Goal: Information Seeking & Learning: Learn about a topic

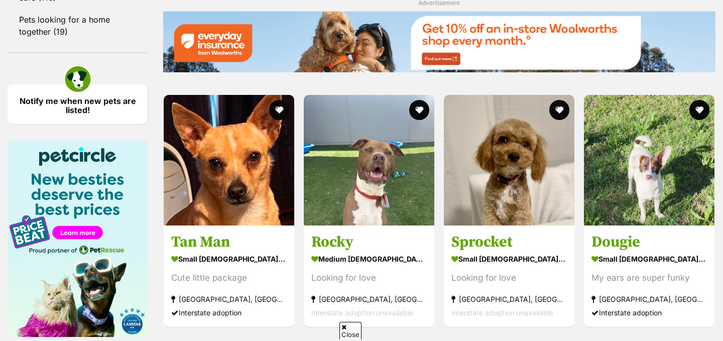
scroll to position [1407, 0]
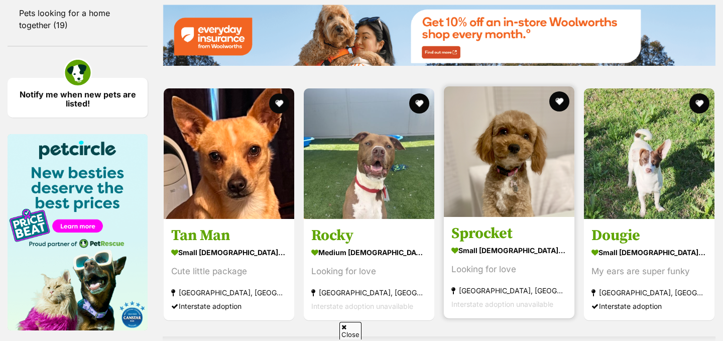
click at [515, 165] on img at bounding box center [509, 151] width 131 height 131
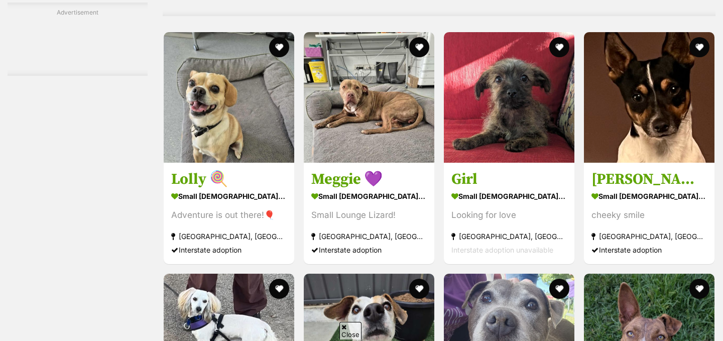
scroll to position [1789, 0]
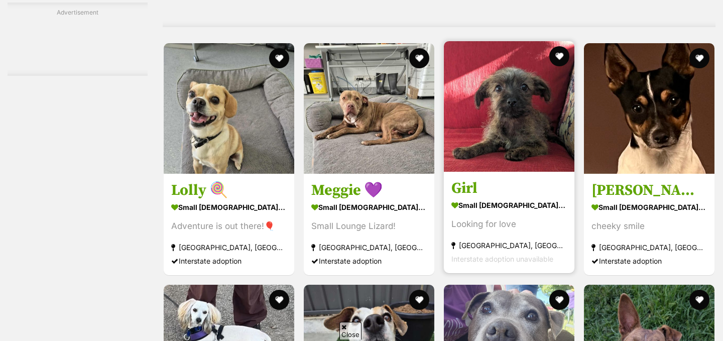
click at [514, 147] on img at bounding box center [509, 106] width 131 height 131
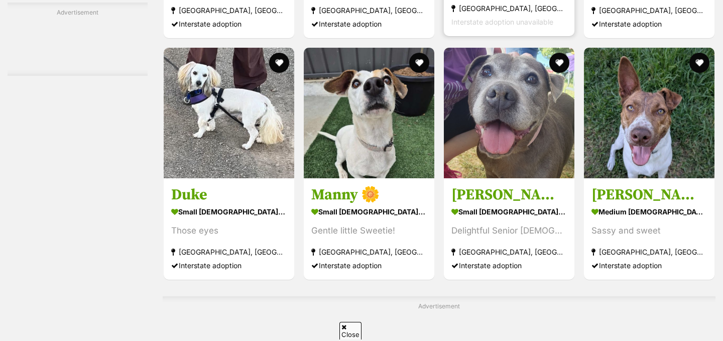
scroll to position [2028, 0]
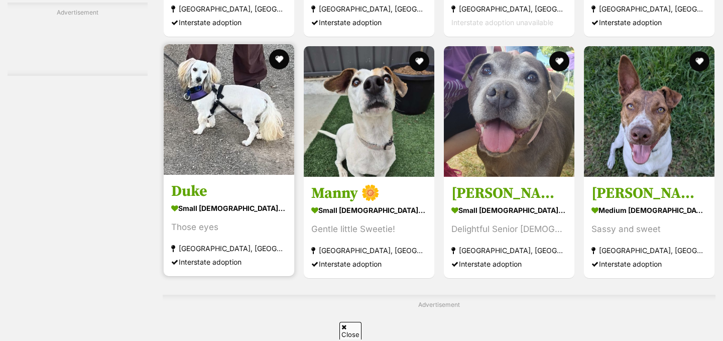
click at [185, 136] on img at bounding box center [229, 109] width 131 height 131
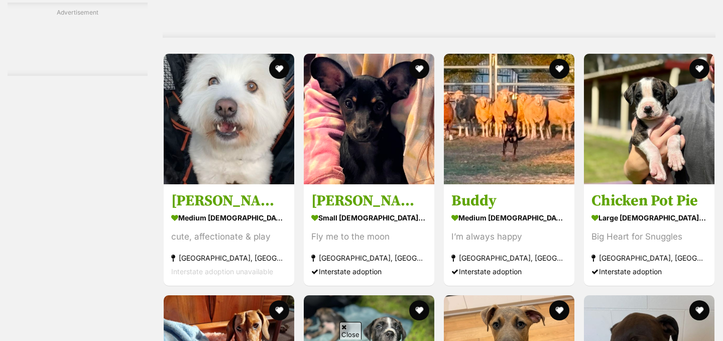
scroll to position [2700, 0]
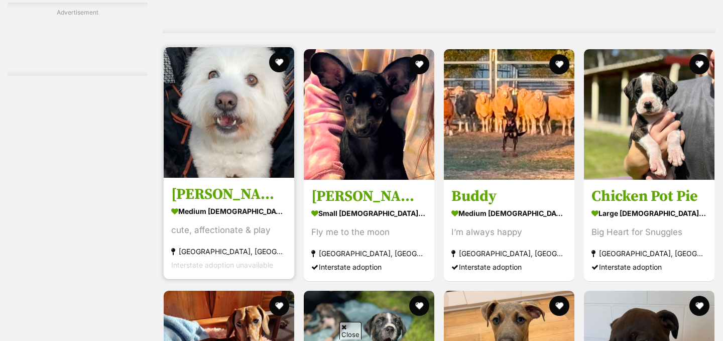
click at [207, 136] on img at bounding box center [229, 112] width 131 height 131
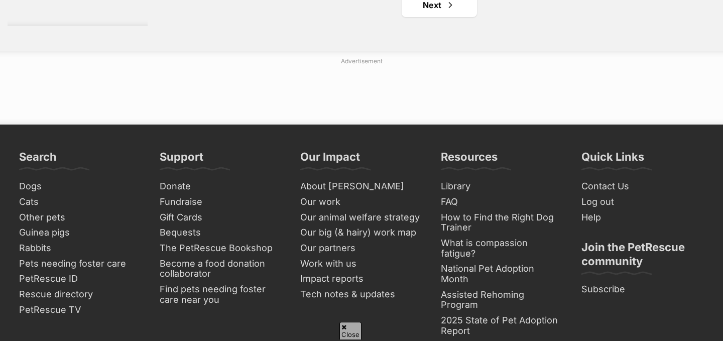
scroll to position [4836, 0]
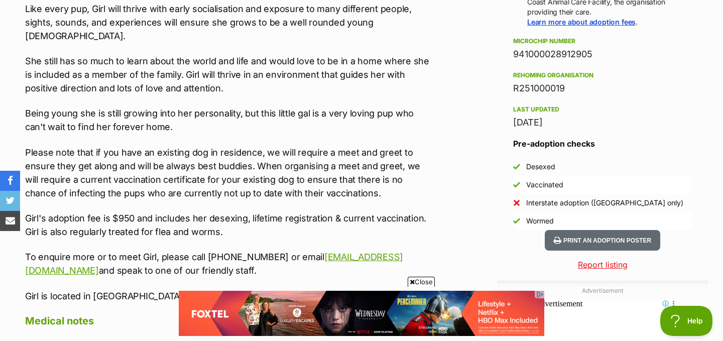
scroll to position [776, 0]
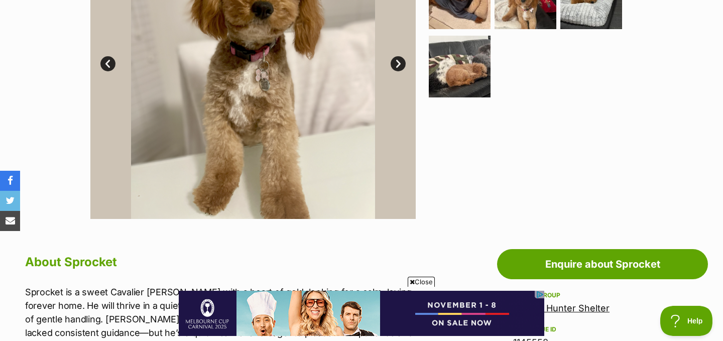
scroll to position [192, 0]
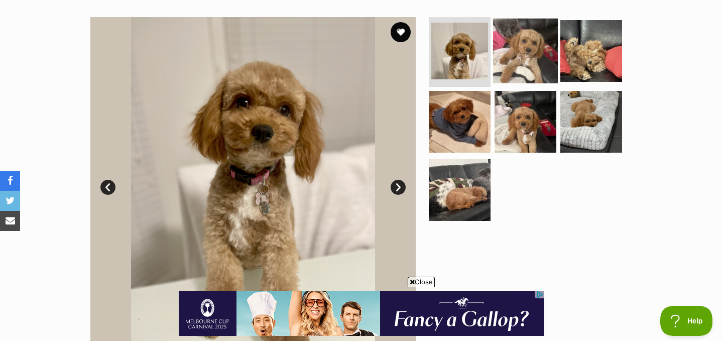
click at [514, 61] on img at bounding box center [525, 50] width 65 height 65
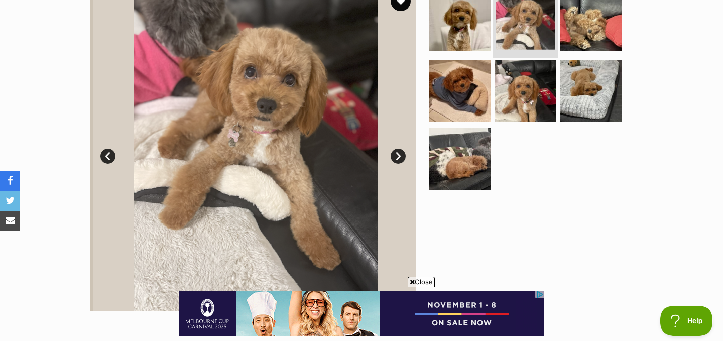
scroll to position [225, 0]
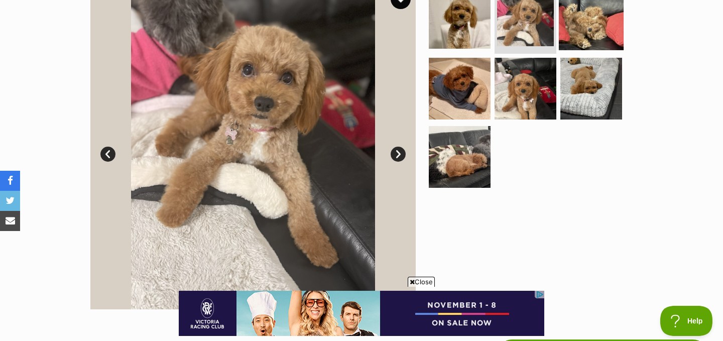
click at [579, 24] on img at bounding box center [591, 17] width 65 height 65
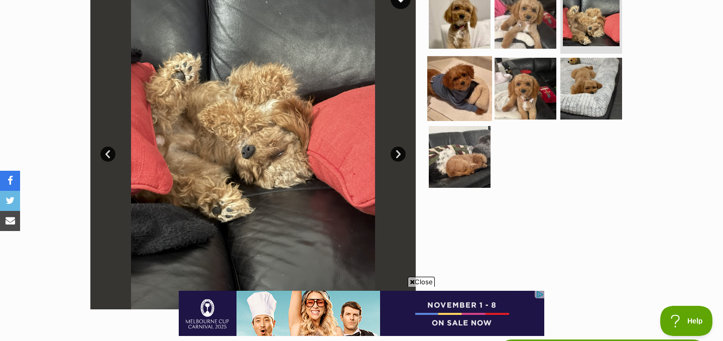
click at [464, 92] on img at bounding box center [459, 88] width 65 height 65
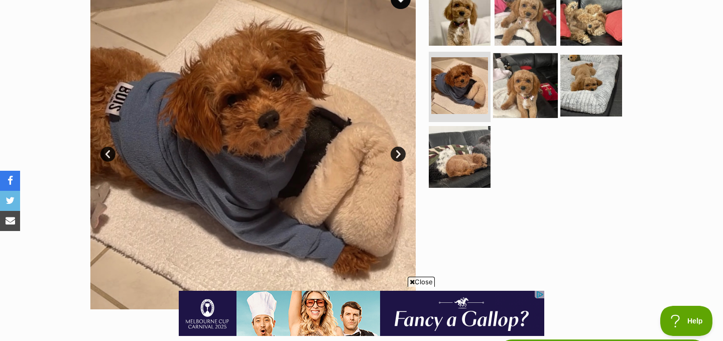
click at [511, 92] on img at bounding box center [525, 85] width 65 height 65
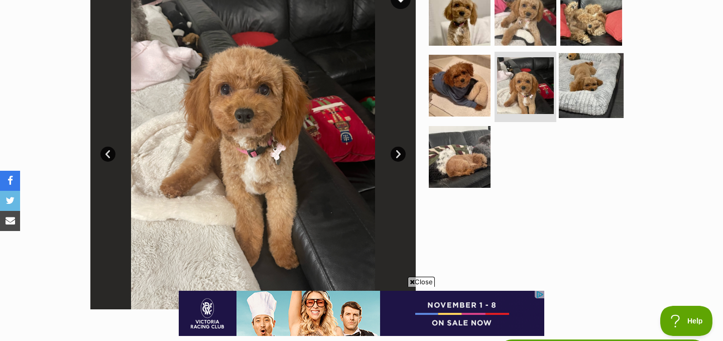
click at [587, 79] on img at bounding box center [591, 85] width 65 height 65
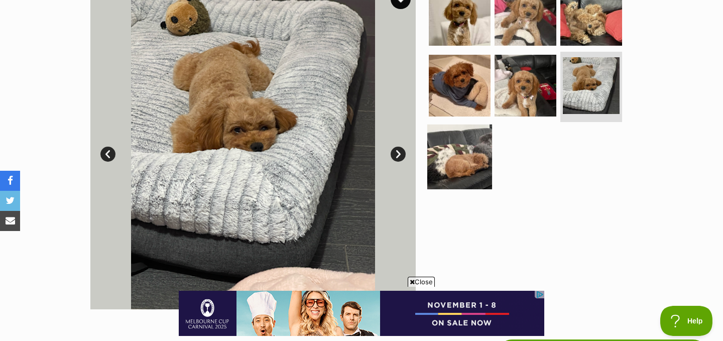
click at [458, 150] on img at bounding box center [459, 157] width 65 height 65
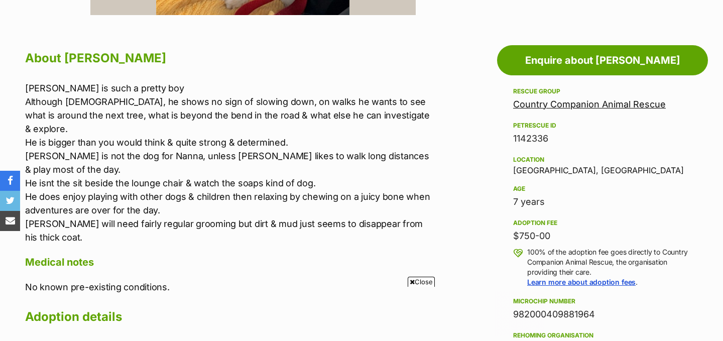
click at [339, 167] on p "Milo is such a pretty boy Although 7 years old, he shows no sign of slowing dow…" at bounding box center [228, 162] width 406 height 163
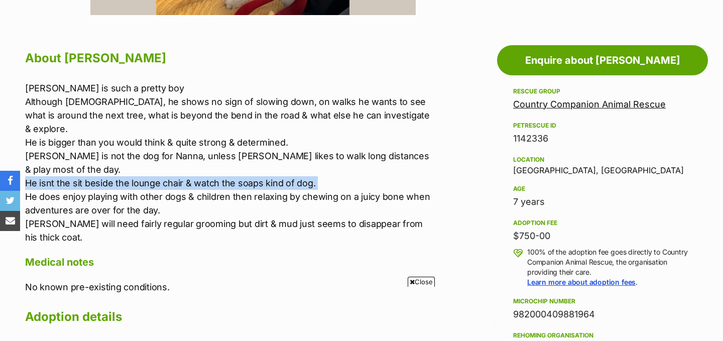
click at [339, 167] on p "Milo is such a pretty boy Although 7 years old, he shows no sign of slowing dow…" at bounding box center [228, 162] width 406 height 163
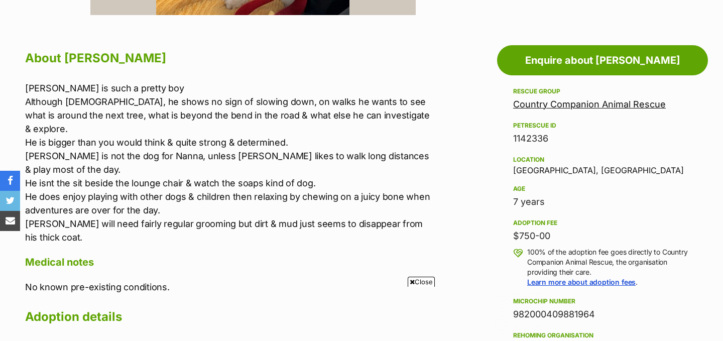
click at [321, 188] on p "Milo is such a pretty boy Although 7 years old, he shows no sign of slowing dow…" at bounding box center [228, 162] width 406 height 163
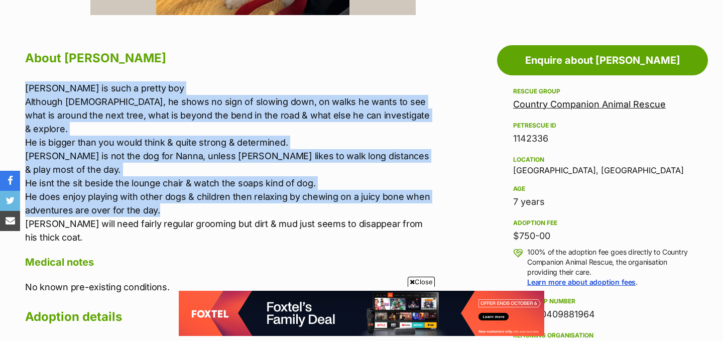
drag, startPoint x: 319, startPoint y: 199, endPoint x: 367, endPoint y: 81, distance: 127.3
click at [367, 81] on p "Milo is such a pretty boy Although 7 years old, he shows no sign of slowing dow…" at bounding box center [228, 162] width 406 height 163
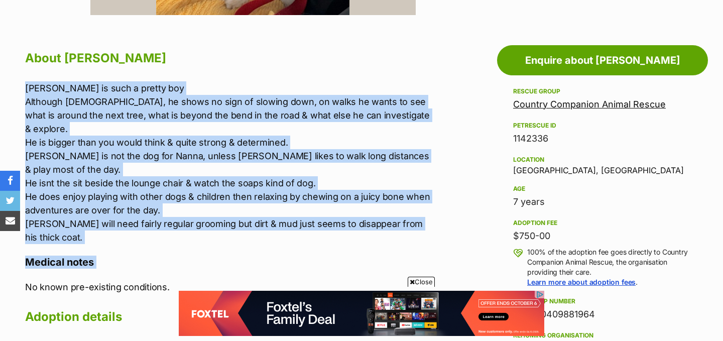
drag, startPoint x: 367, startPoint y: 81, endPoint x: 292, endPoint y: 246, distance: 181.3
click at [292, 246] on div "About Milo Milo is such a pretty boy Although 7 years old, he shows no sign of …" at bounding box center [228, 258] width 406 height 423
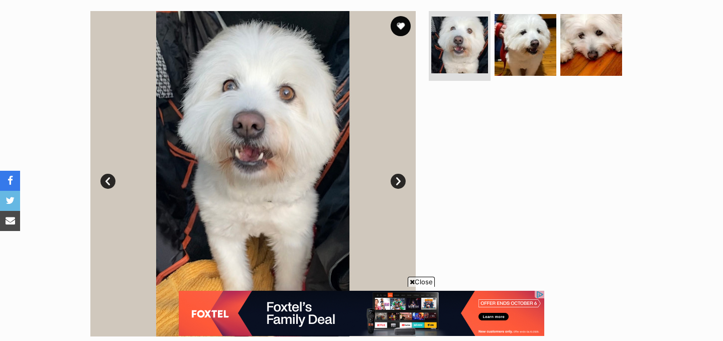
scroll to position [195, 0]
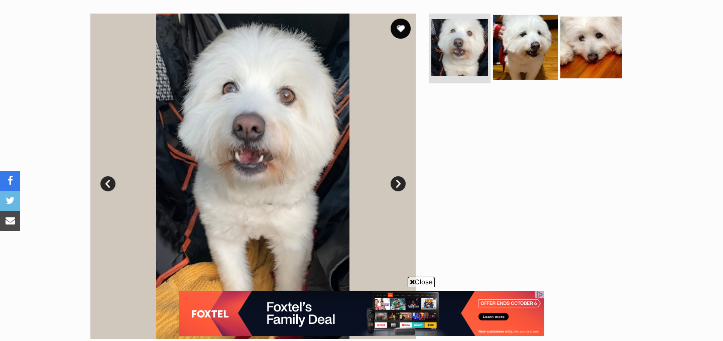
click at [503, 43] on img at bounding box center [525, 47] width 65 height 65
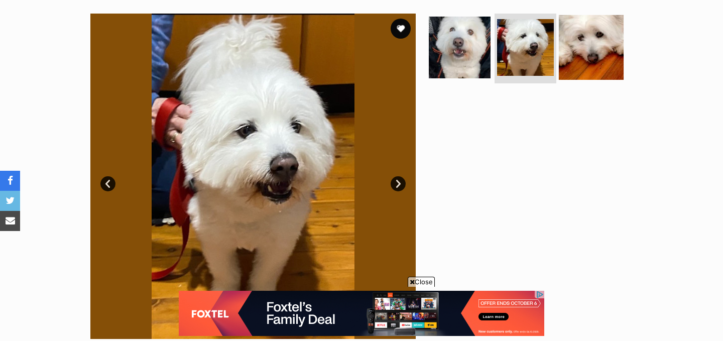
click at [575, 44] on img at bounding box center [591, 47] width 65 height 65
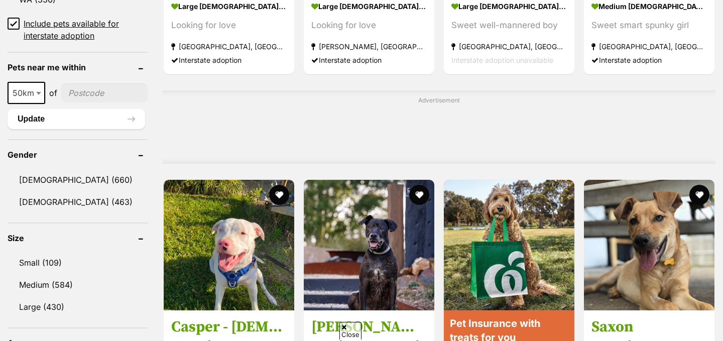
scroll to position [739, 0]
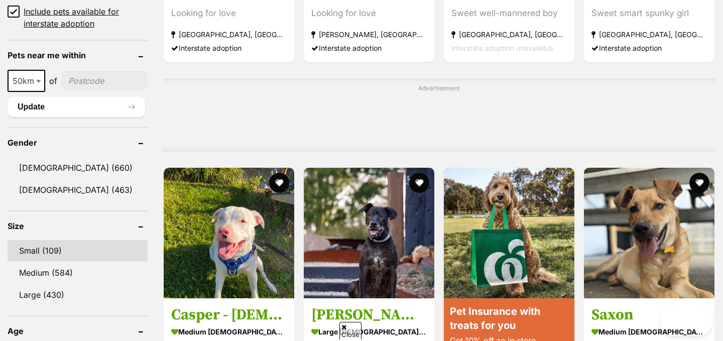
click at [83, 240] on link "Small (109)" at bounding box center [78, 250] width 140 height 21
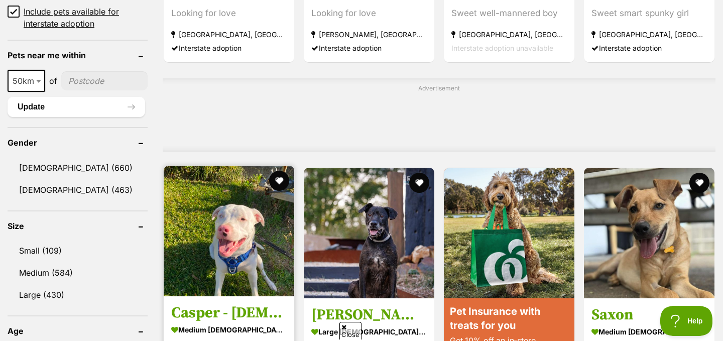
scroll to position [0, 0]
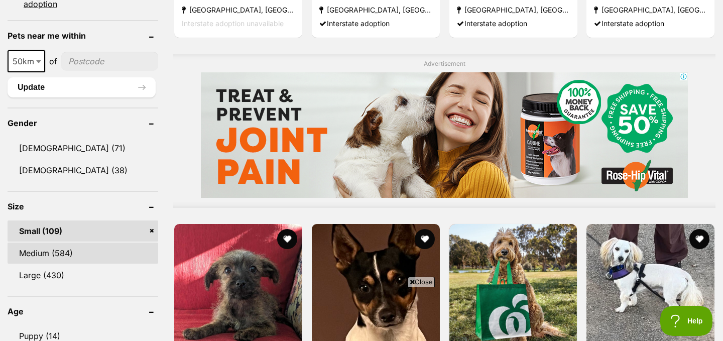
scroll to position [744, 0]
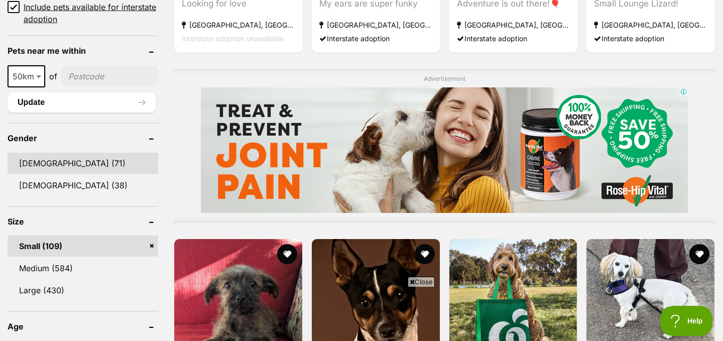
click at [73, 165] on link "[DEMOGRAPHIC_DATA] (71)" at bounding box center [83, 163] width 151 height 21
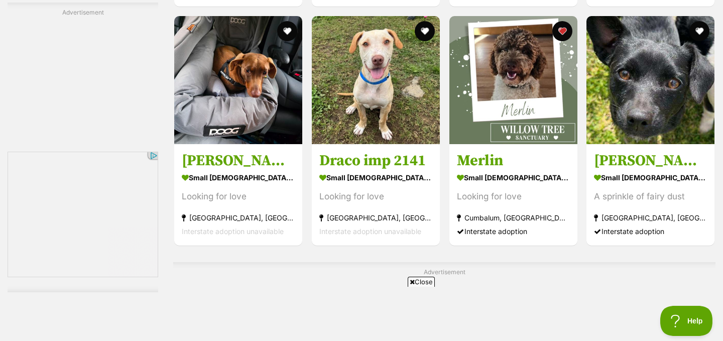
scroll to position [4355, 0]
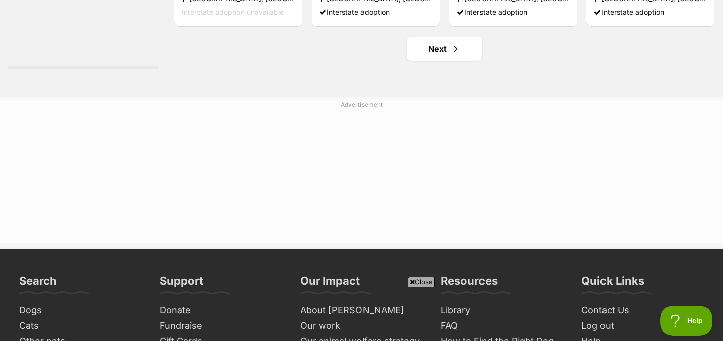
scroll to position [5424, 0]
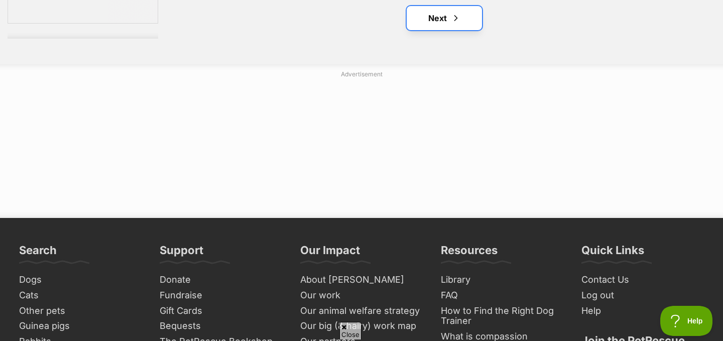
click at [451, 21] on span "Next page" at bounding box center [456, 18] width 10 height 12
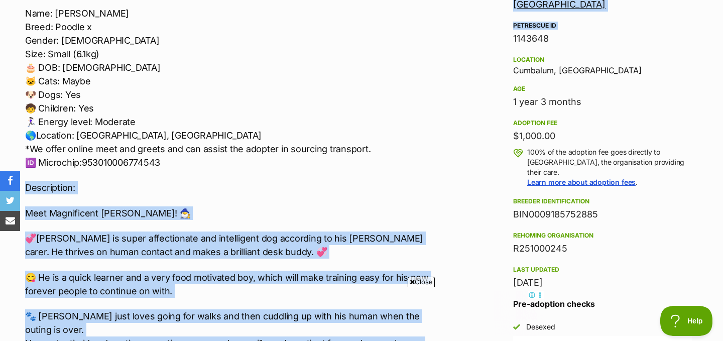
drag, startPoint x: 422, startPoint y: 161, endPoint x: 463, endPoint y: 43, distance: 125.0
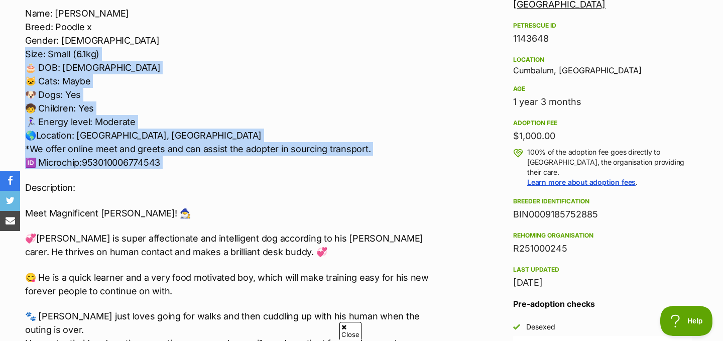
drag, startPoint x: 444, startPoint y: 49, endPoint x: 414, endPoint y: 176, distance: 130.0
click at [414, 176] on div "🏡🐶Seeking Forever Home🐶🏡 Name: [PERSON_NAME]: Poodle x Gender: [DEMOGRAPHIC_DAT…" at bounding box center [228, 275] width 406 height 588
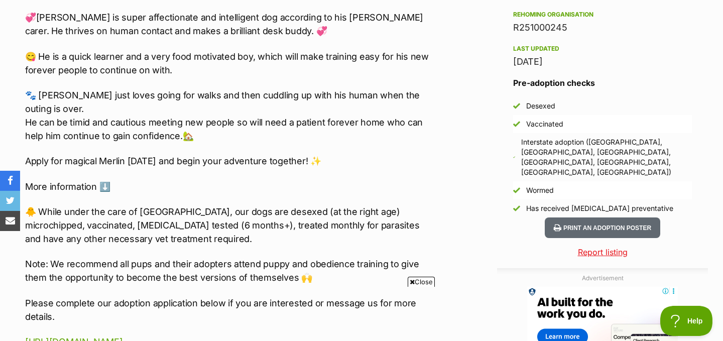
scroll to position [841, 0]
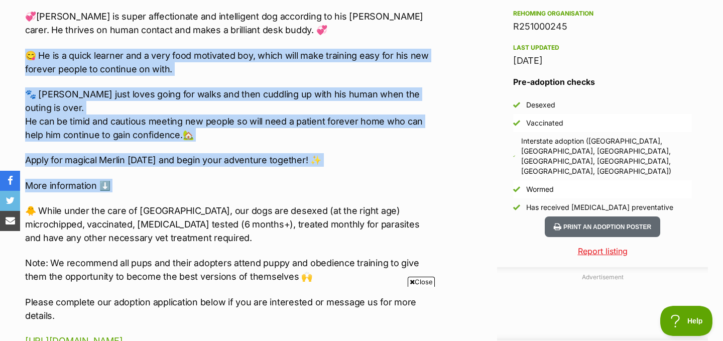
drag, startPoint x: 392, startPoint y: 44, endPoint x: 345, endPoint y: 186, distance: 149.7
click at [345, 186] on div "🏡🐶Seeking Forever Home🐶🏡 Name: [PERSON_NAME]: Poodle x Gender: [DEMOGRAPHIC_DAT…" at bounding box center [228, 54] width 406 height 588
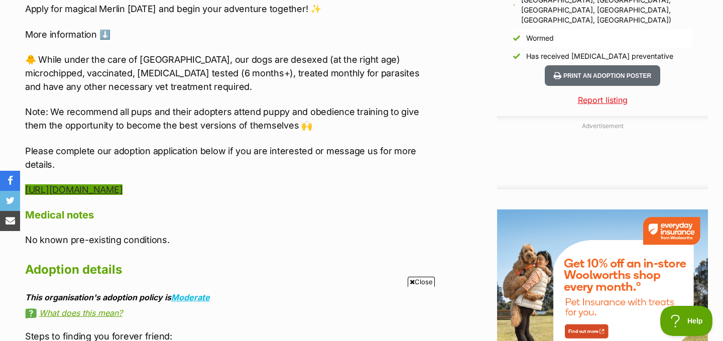
scroll to position [0, 0]
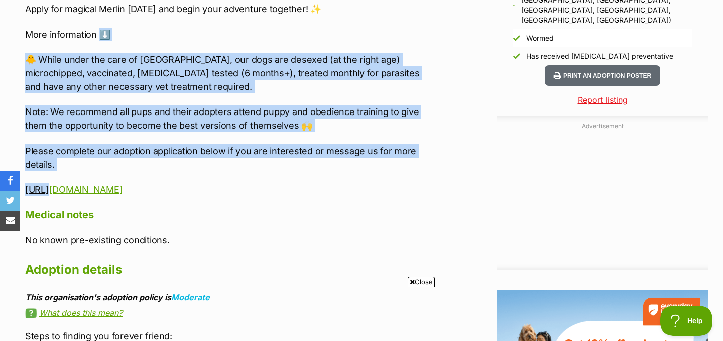
drag, startPoint x: 337, startPoint y: 159, endPoint x: 398, endPoint y: 31, distance: 141.2
drag, startPoint x: 398, startPoint y: 31, endPoint x: 368, endPoint y: 151, distance: 123.0
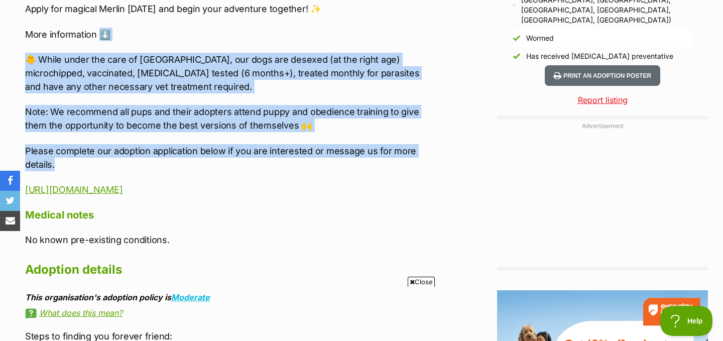
click at [368, 151] on p "Please complete our adoption application below if you are interested or message…" at bounding box center [228, 157] width 406 height 27
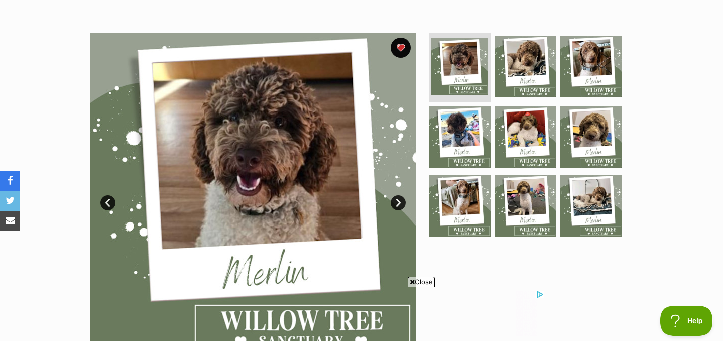
scroll to position [176, 0]
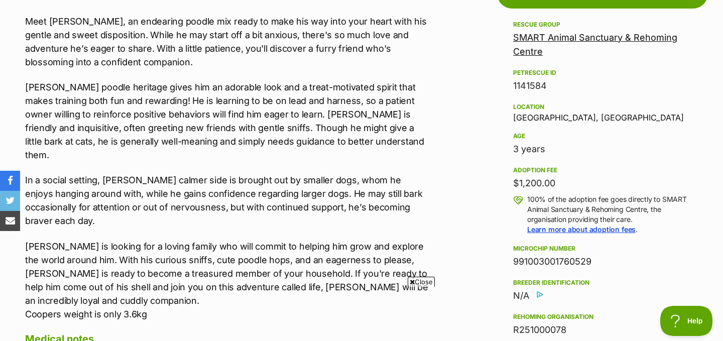
scroll to position [593, 0]
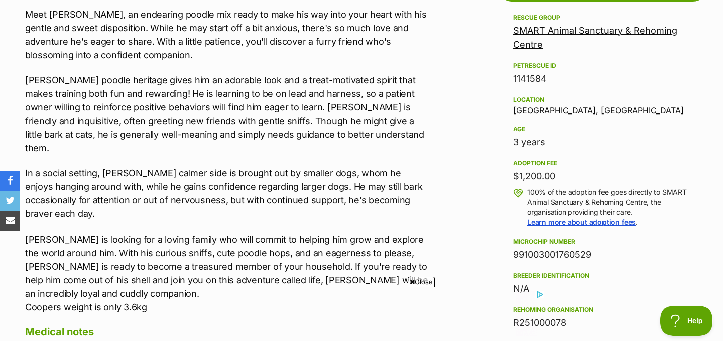
click at [419, 284] on span "Close" at bounding box center [421, 282] width 27 height 10
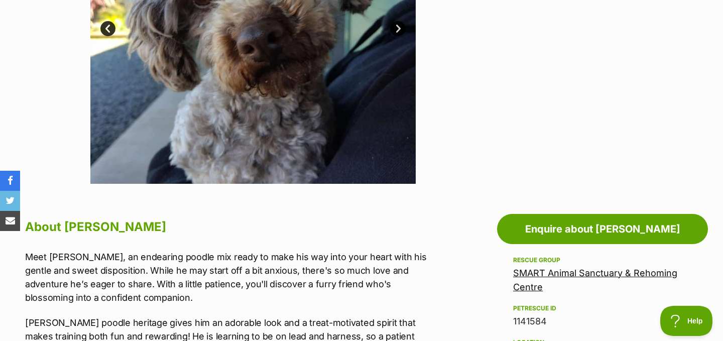
scroll to position [139, 0]
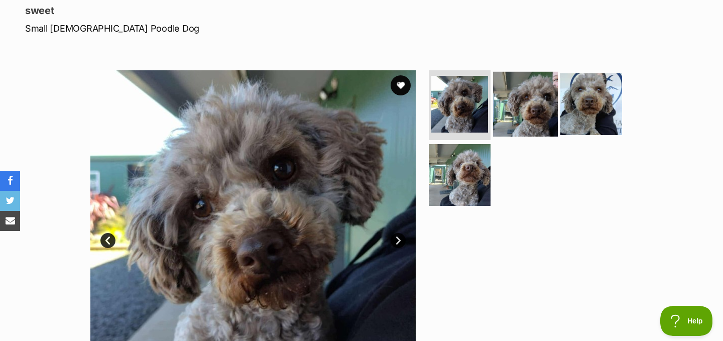
click at [532, 103] on img at bounding box center [525, 103] width 65 height 65
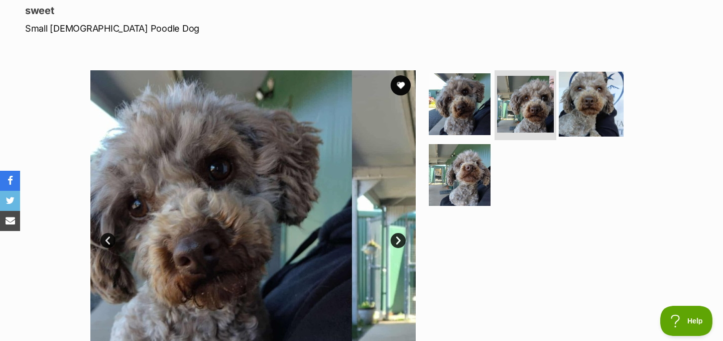
scroll to position [0, 0]
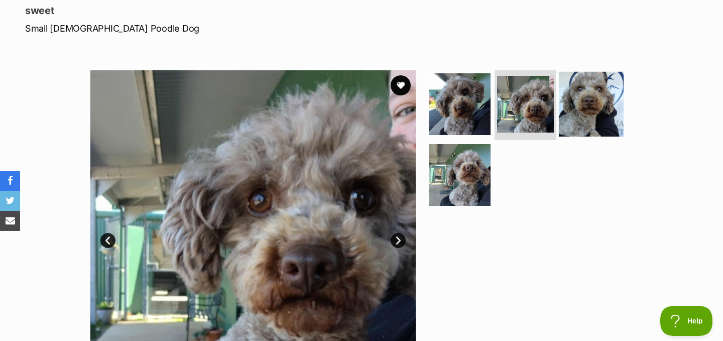
click at [574, 106] on img at bounding box center [591, 103] width 65 height 65
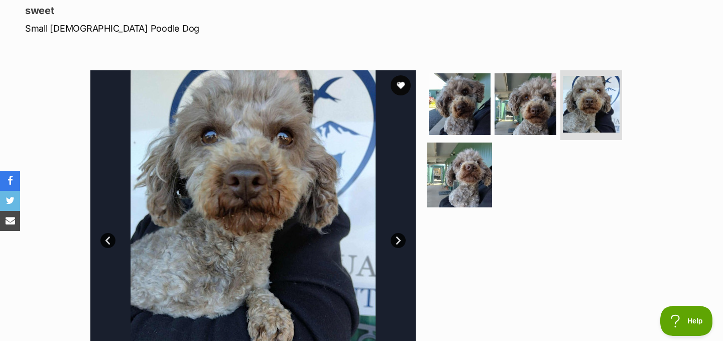
click at [462, 178] on img at bounding box center [459, 175] width 65 height 65
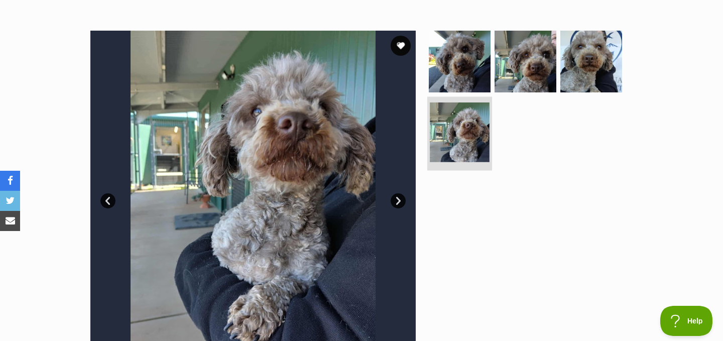
scroll to position [187, 0]
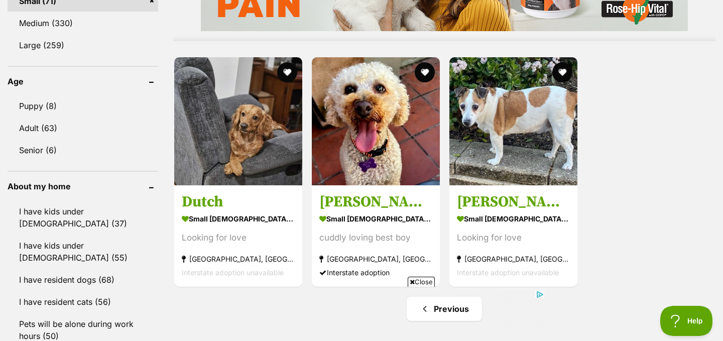
scroll to position [990, 0]
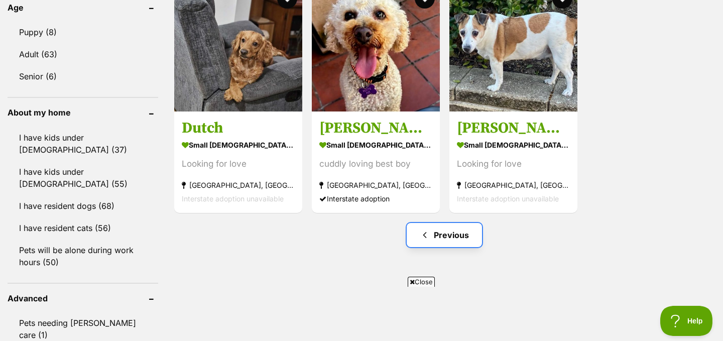
click at [427, 229] on span "Previous page" at bounding box center [425, 235] width 10 height 12
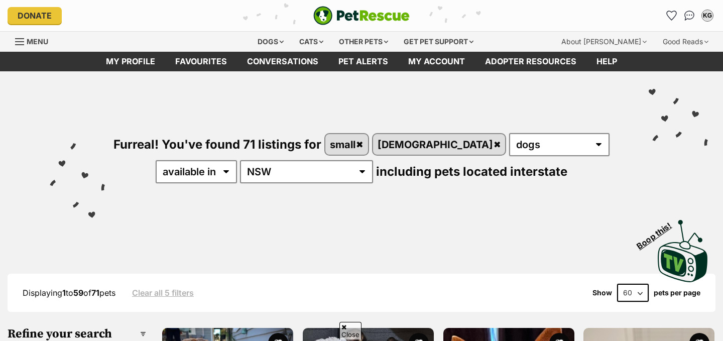
scroll to position [3398, 0]
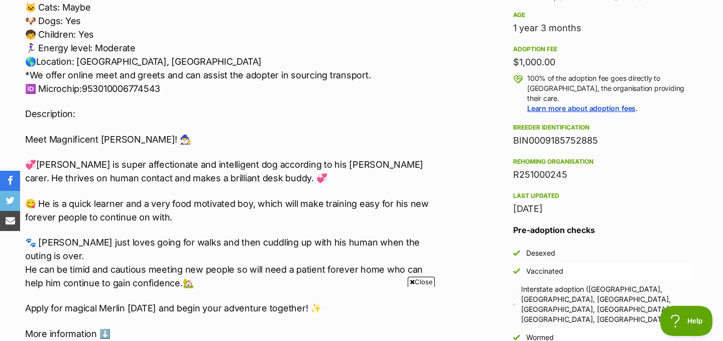
scroll to position [754, 0]
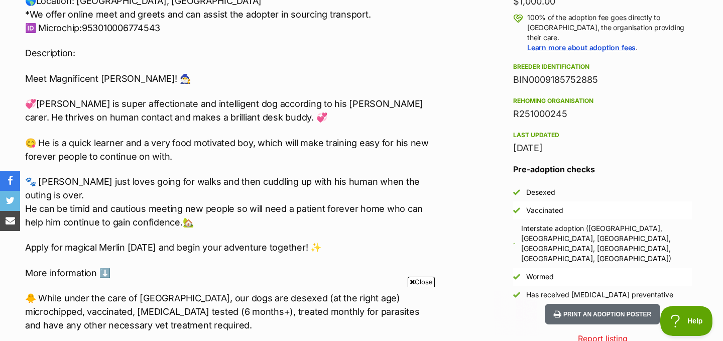
click at [379, 174] on div "🏡🐶Seeking Forever Home🐶🏡 Name: [PERSON_NAME]: Poodle x Gender: [DEMOGRAPHIC_DAT…" at bounding box center [228, 141] width 406 height 588
click at [410, 164] on div "🏡🐶Seeking Forever Home🐶🏡 Name: [PERSON_NAME]: Poodle x Gender: [DEMOGRAPHIC_DAT…" at bounding box center [228, 141] width 406 height 588
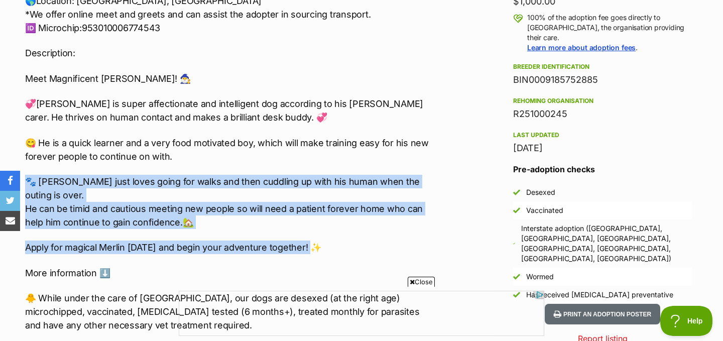
drag, startPoint x: 410, startPoint y: 165, endPoint x: 381, endPoint y: 239, distance: 79.3
click at [381, 239] on div "🏡🐶Seeking Forever Home🐶🏡 Name: [PERSON_NAME]: Poodle x Gender: [DEMOGRAPHIC_DAT…" at bounding box center [228, 141] width 406 height 588
click at [381, 240] on p "Apply for magical Merlin [DATE] and begin your adventure together! ✨" at bounding box center [228, 247] width 406 height 14
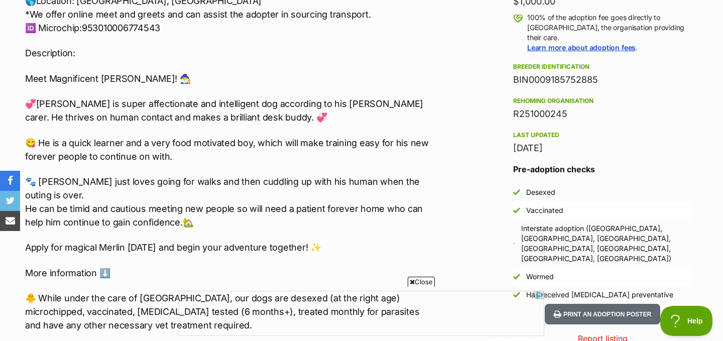
drag, startPoint x: 381, startPoint y: 239, endPoint x: 429, endPoint y: 59, distance: 186.2
click at [429, 59] on div "🏡🐶Seeking Forever Home🐶🏡 Name: [PERSON_NAME]: Poodle x Gender: [DEMOGRAPHIC_DAT…" at bounding box center [228, 141] width 406 height 588
click at [429, 59] on p "Description:" at bounding box center [228, 53] width 406 height 14
drag, startPoint x: 429, startPoint y: 59, endPoint x: 376, endPoint y: 231, distance: 180.4
click at [376, 231] on div "🏡🐶Seeking Forever Home🐶🏡 Name: [PERSON_NAME]: Poodle x Gender: [DEMOGRAPHIC_DAT…" at bounding box center [228, 141] width 406 height 588
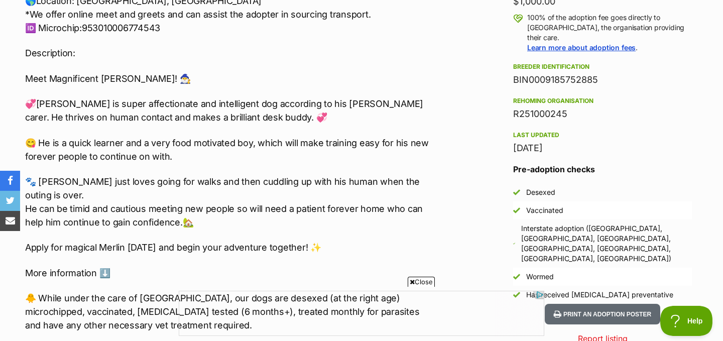
click at [376, 240] on p "Apply for magical Merlin [DATE] and begin your adventure together! ✨" at bounding box center [228, 247] width 406 height 14
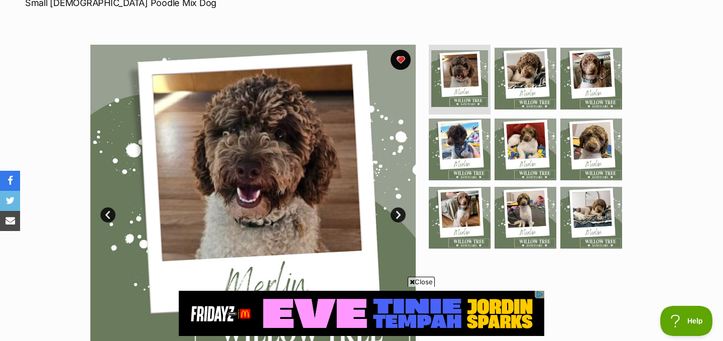
scroll to position [164, 0]
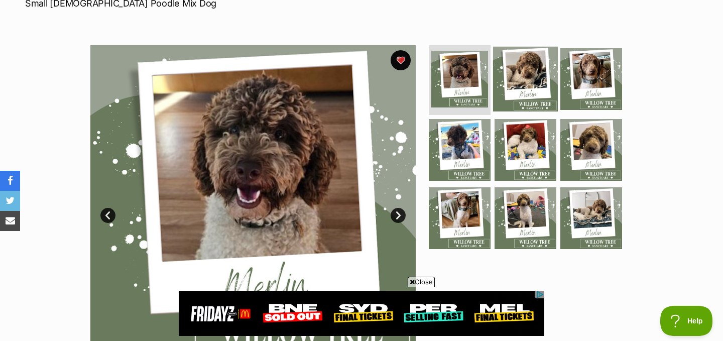
click at [513, 81] on img at bounding box center [525, 78] width 65 height 65
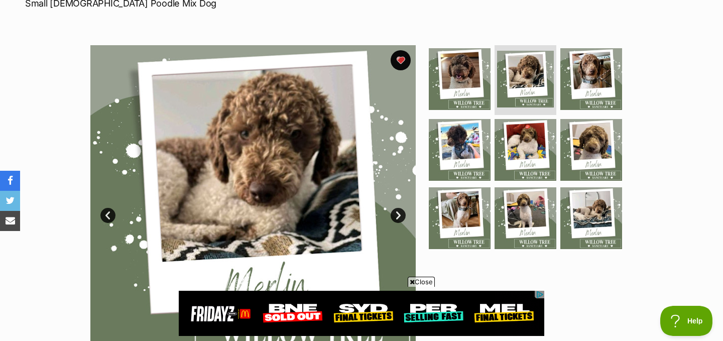
click at [399, 216] on link "Next" at bounding box center [398, 215] width 15 height 15
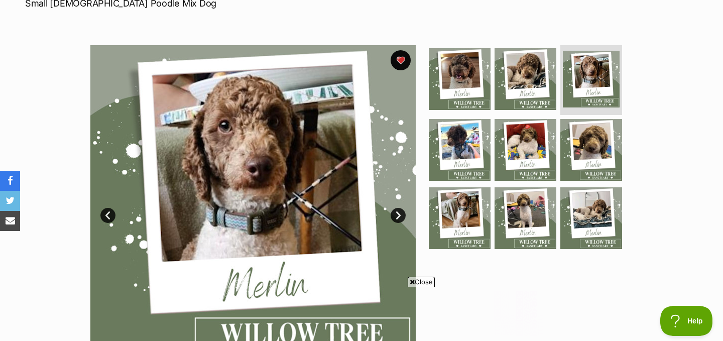
scroll to position [0, 0]
click at [399, 216] on link "Next" at bounding box center [398, 215] width 15 height 15
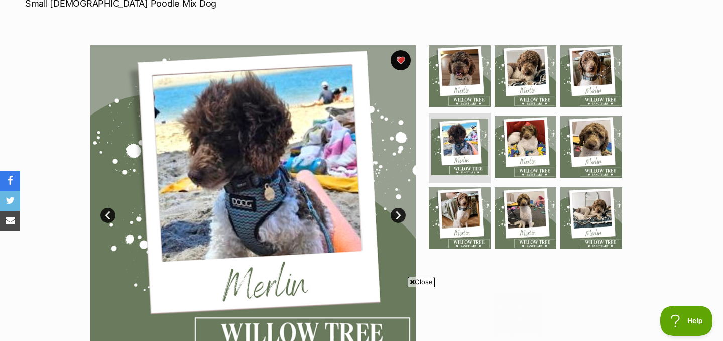
click at [399, 216] on link "Next" at bounding box center [398, 215] width 15 height 15
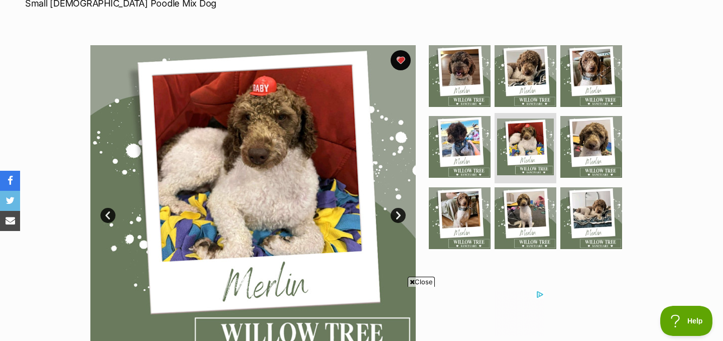
click at [399, 216] on link "Next" at bounding box center [398, 215] width 15 height 15
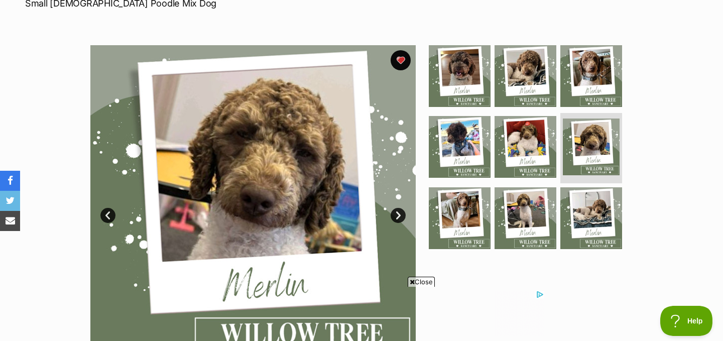
click at [399, 216] on link "Next" at bounding box center [398, 215] width 15 height 15
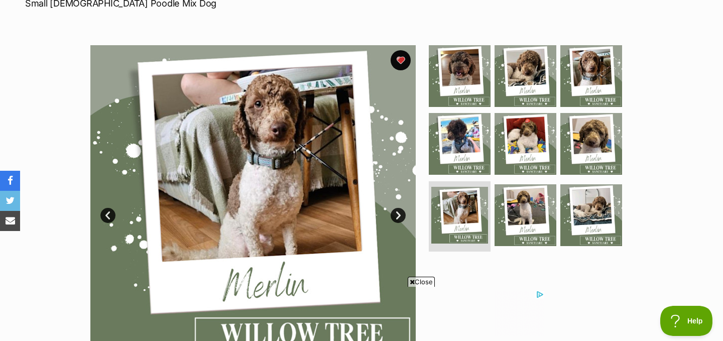
click at [399, 216] on link "Next" at bounding box center [398, 215] width 15 height 15
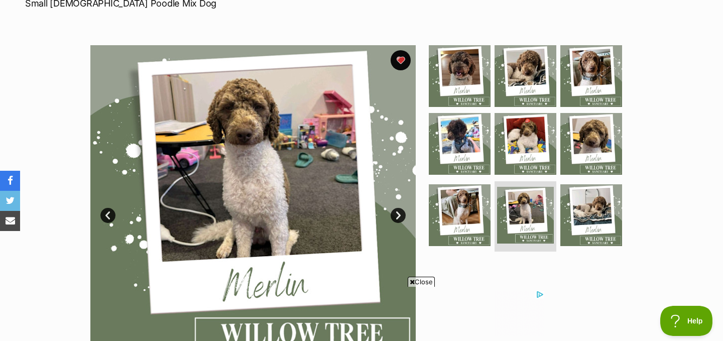
click at [399, 216] on link "Next" at bounding box center [398, 215] width 15 height 15
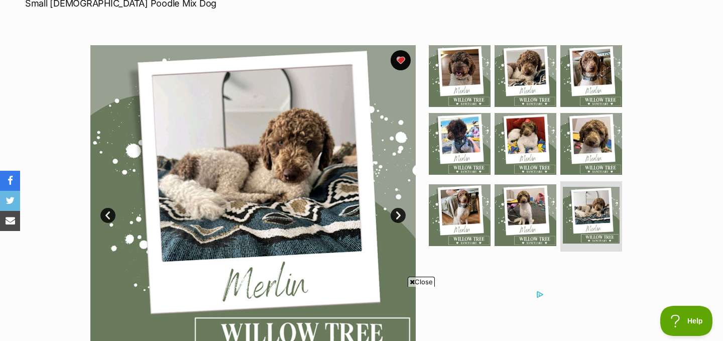
click at [399, 216] on link "Next" at bounding box center [398, 215] width 15 height 15
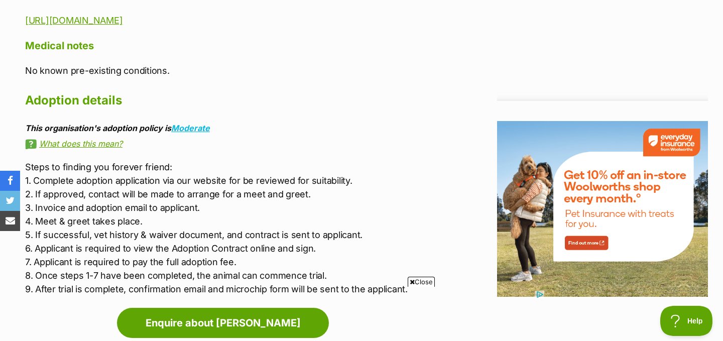
scroll to position [1160, 0]
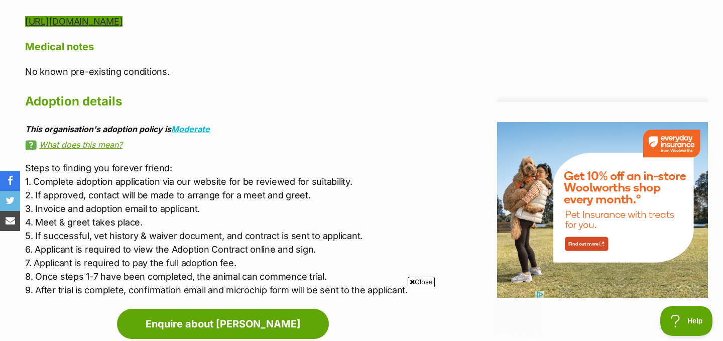
click at [122, 16] on link "[URL][DOMAIN_NAME]" at bounding box center [73, 21] width 97 height 11
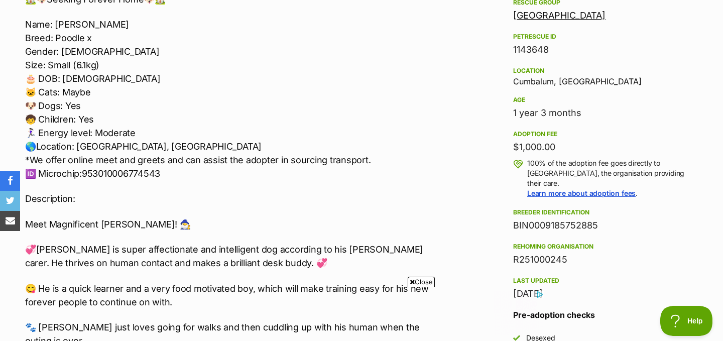
scroll to position [614, 0]
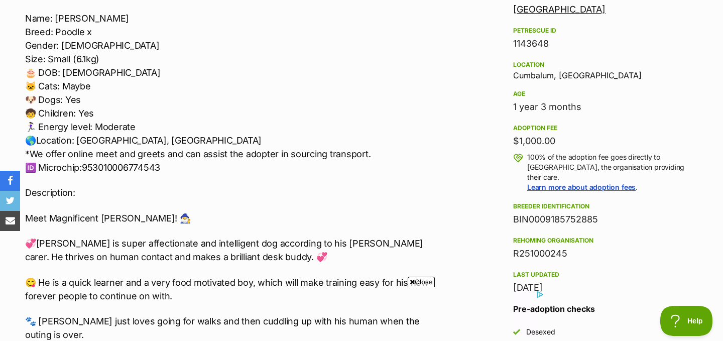
click at [153, 170] on p "Name: [PERSON_NAME]: Poodle x Gender: [DEMOGRAPHIC_DATA] Size: Small (6.1kg) 🎂 …" at bounding box center [228, 93] width 406 height 163
copy p "53010006774543"
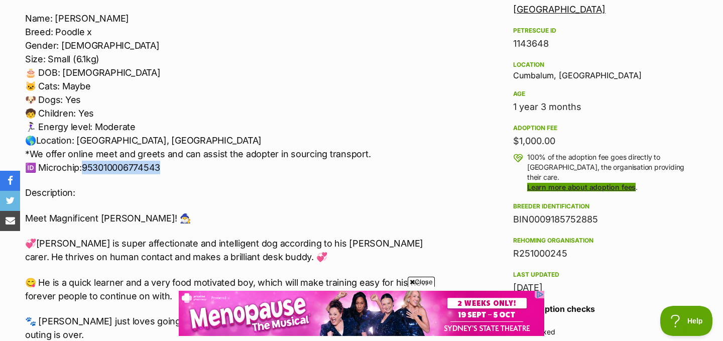
scroll to position [0, 0]
